Goal: Information Seeking & Learning: Understand process/instructions

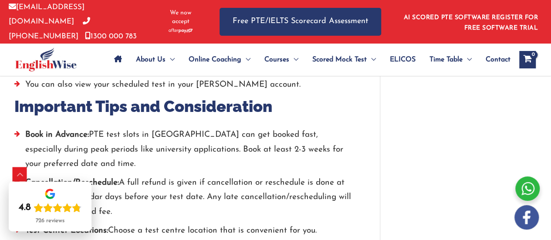
scroll to position [1308, 0]
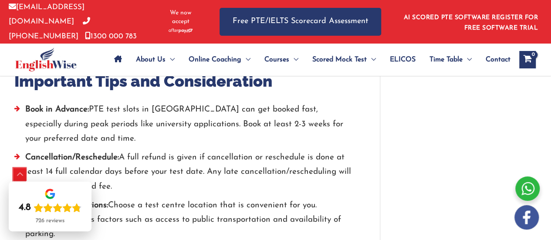
click at [21, 171] on div "Scroll to Top" at bounding box center [20, 175] width 14 height 14
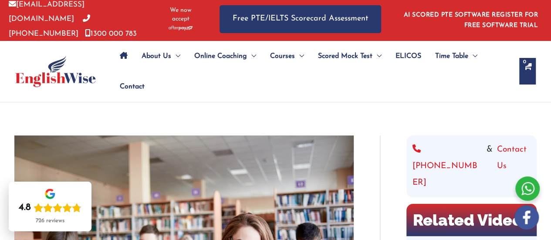
scroll to position [0, 0]
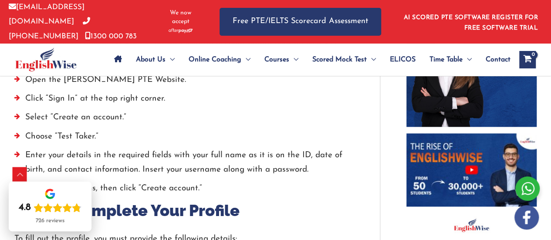
click at [230, 149] on li "Enter your details in the required fields with your full name as it is on the I…" at bounding box center [184, 165] width 340 height 34
click at [22, 173] on div "Scroll to Top" at bounding box center [20, 175] width 14 height 14
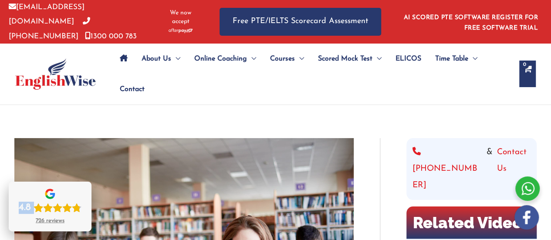
drag, startPoint x: 17, startPoint y: 193, endPoint x: 71, endPoint y: 196, distance: 53.7
click at [71, 196] on div "4.8 726 reviews" at bounding box center [50, 207] width 83 height 50
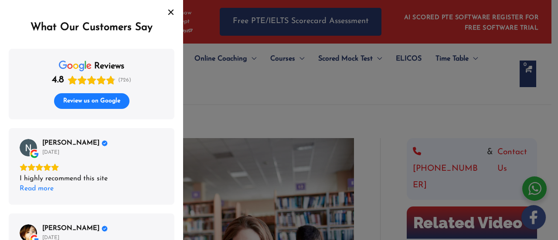
click at [172, 7] on button "Close" at bounding box center [171, 12] width 14 height 14
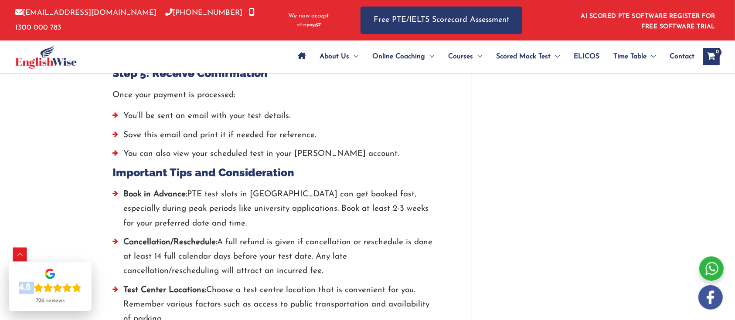
scroll to position [1133, 0]
